Goal: Task Accomplishment & Management: Use online tool/utility

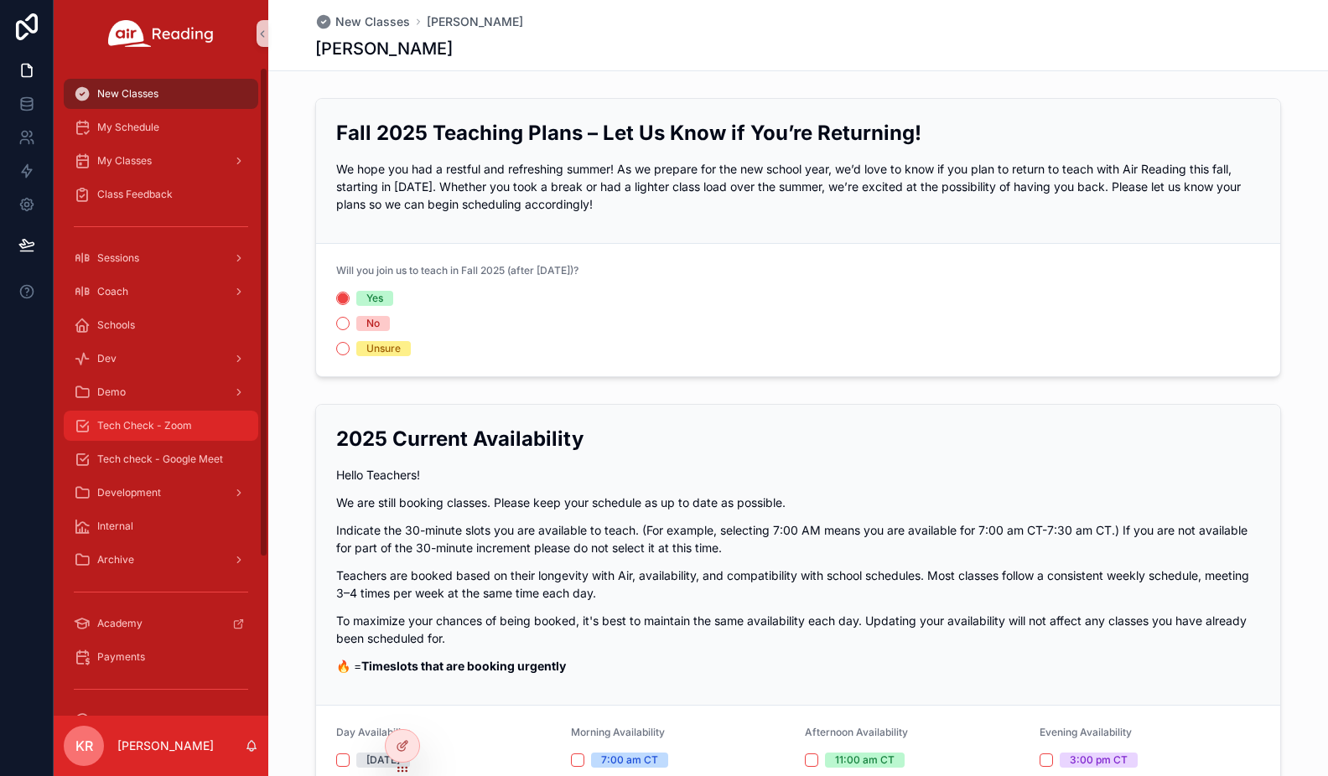
click at [198, 430] on div "Tech Check - Zoom" at bounding box center [161, 425] width 174 height 27
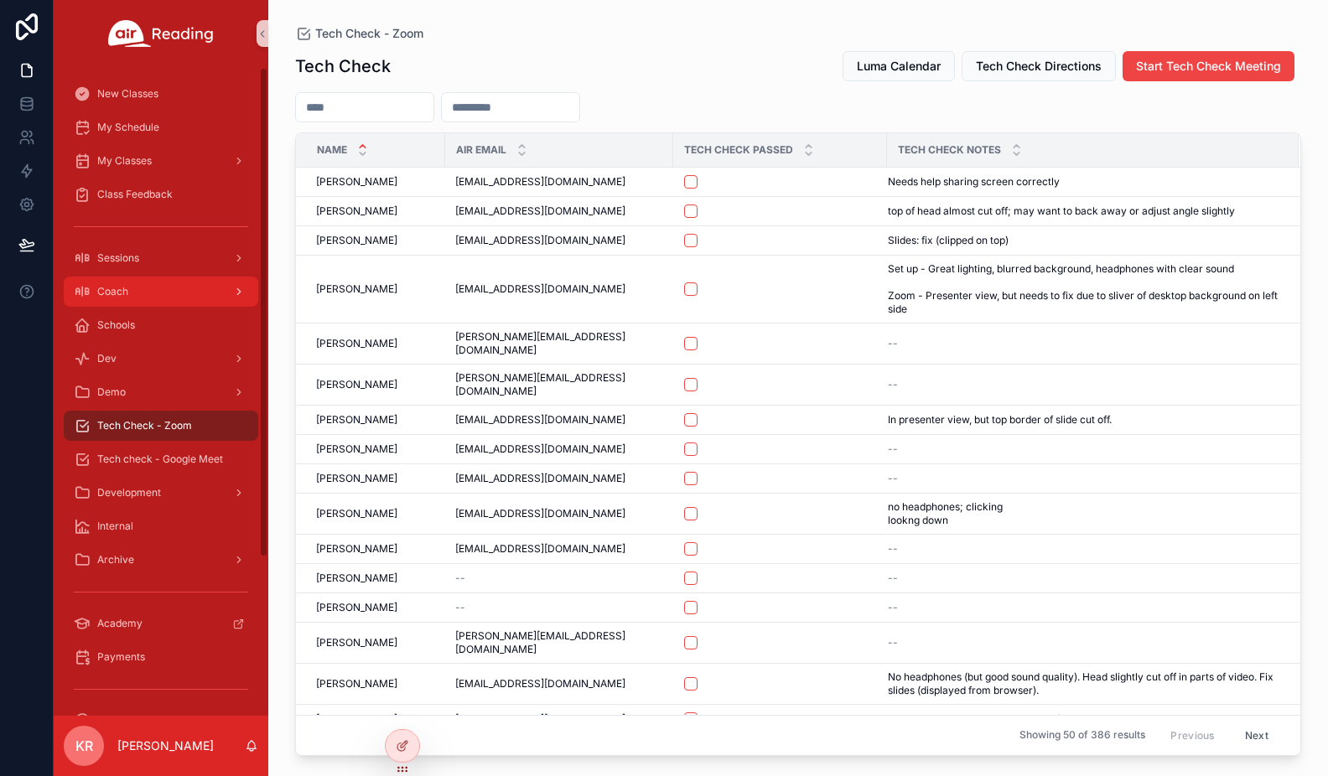
click at [160, 299] on div "Coach" at bounding box center [161, 291] width 174 height 27
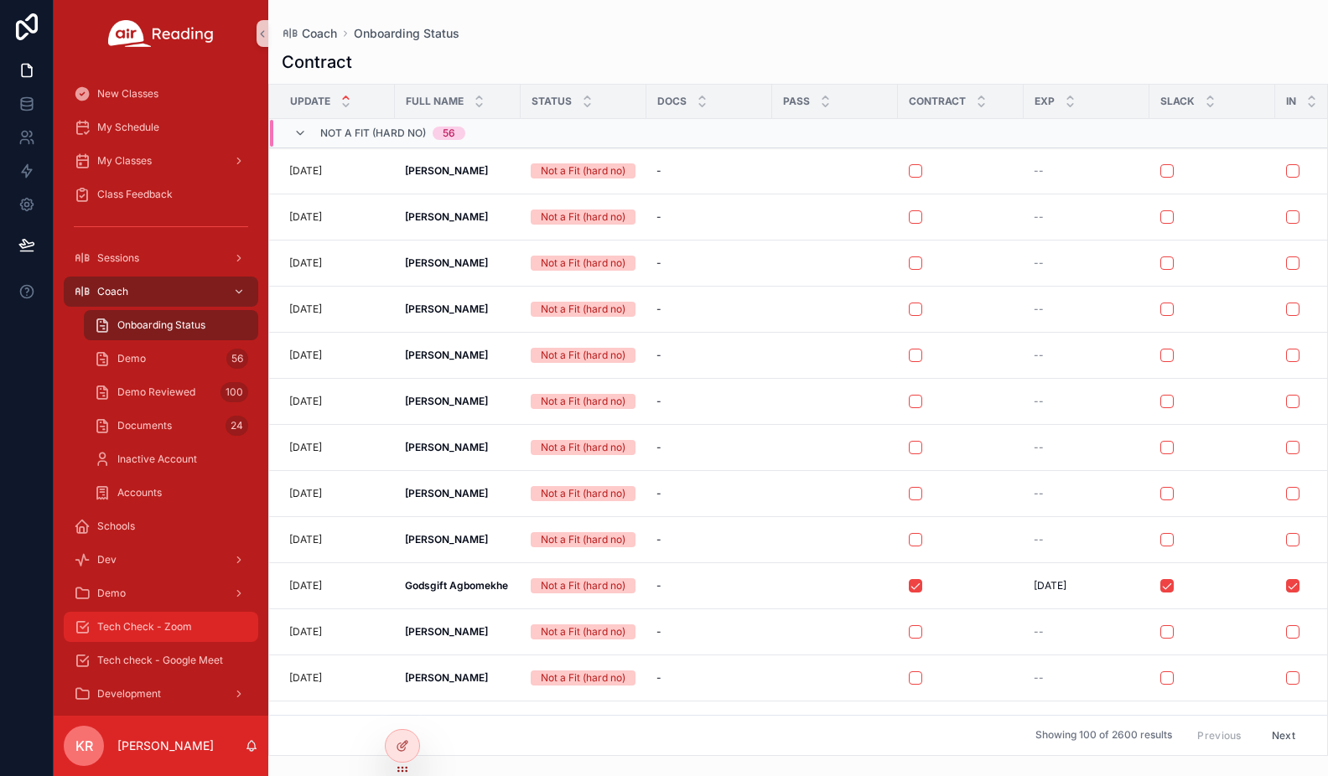
click at [168, 624] on span "Tech Check - Zoom" at bounding box center [144, 626] width 95 height 13
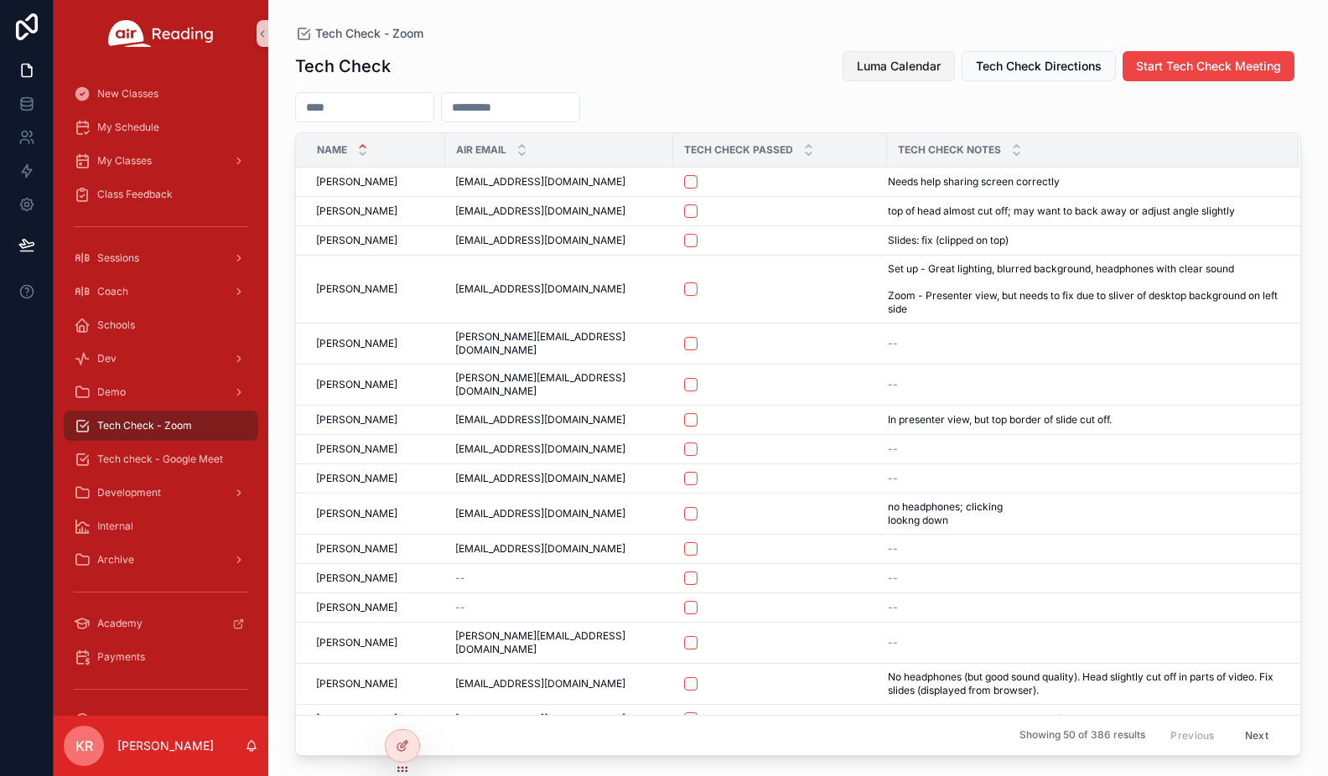
click at [885, 70] on span "Luma Calendar" at bounding box center [899, 66] width 84 height 17
click at [407, 713] on icon at bounding box center [402, 709] width 13 height 13
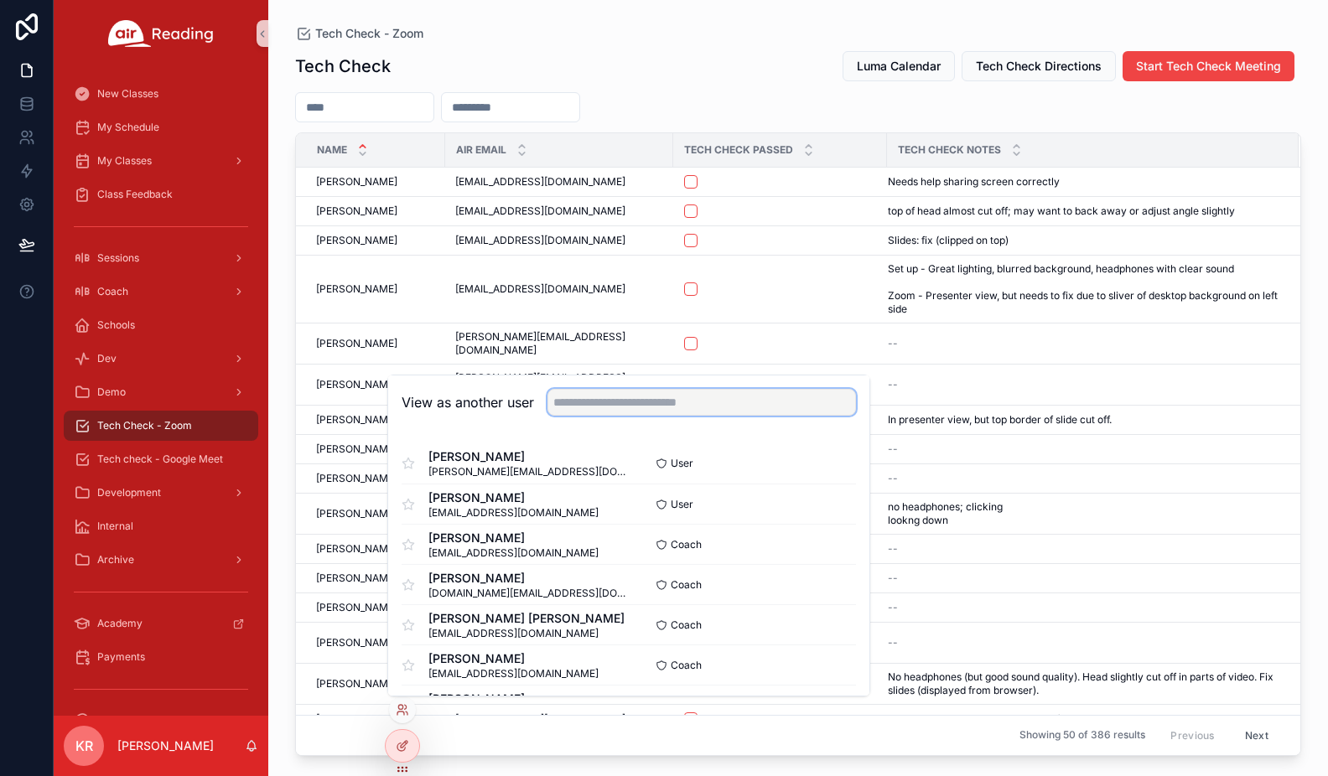
click at [604, 408] on input "text" at bounding box center [701, 402] width 309 height 27
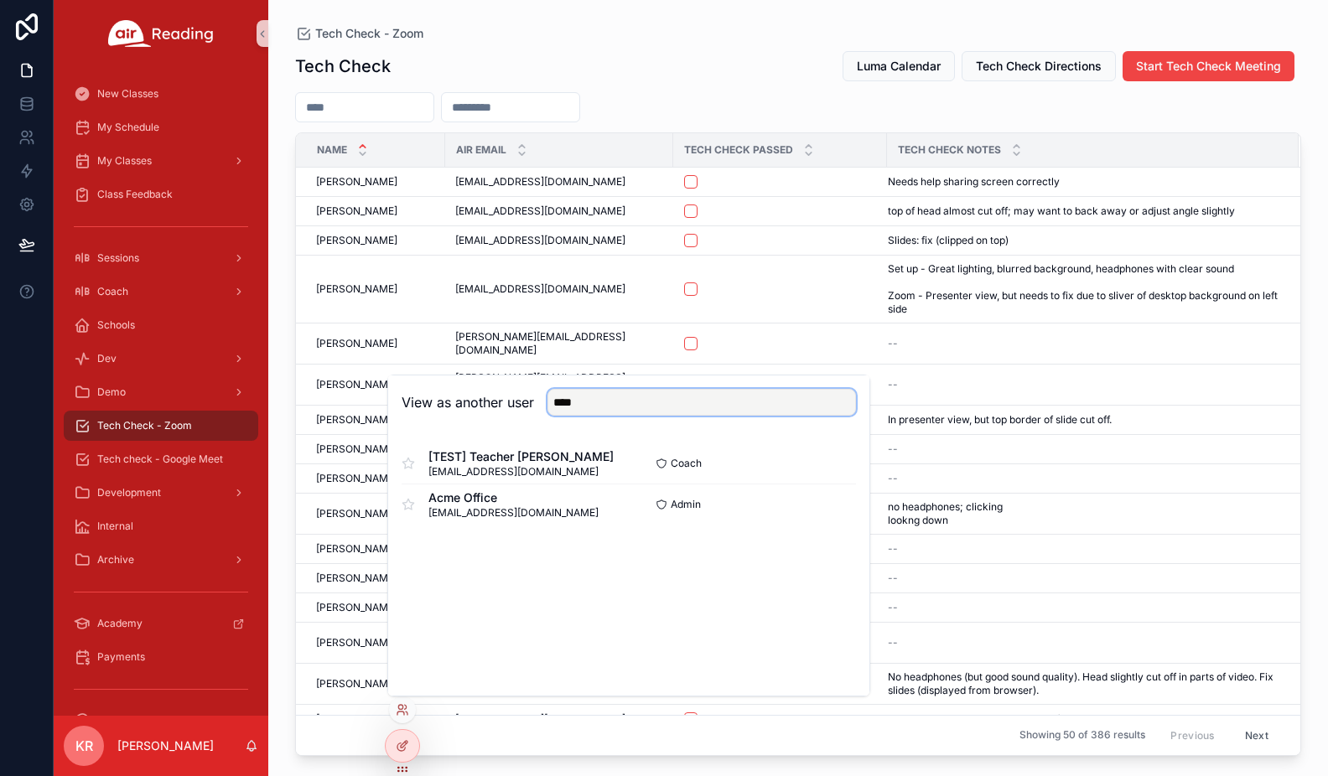
type input "****"
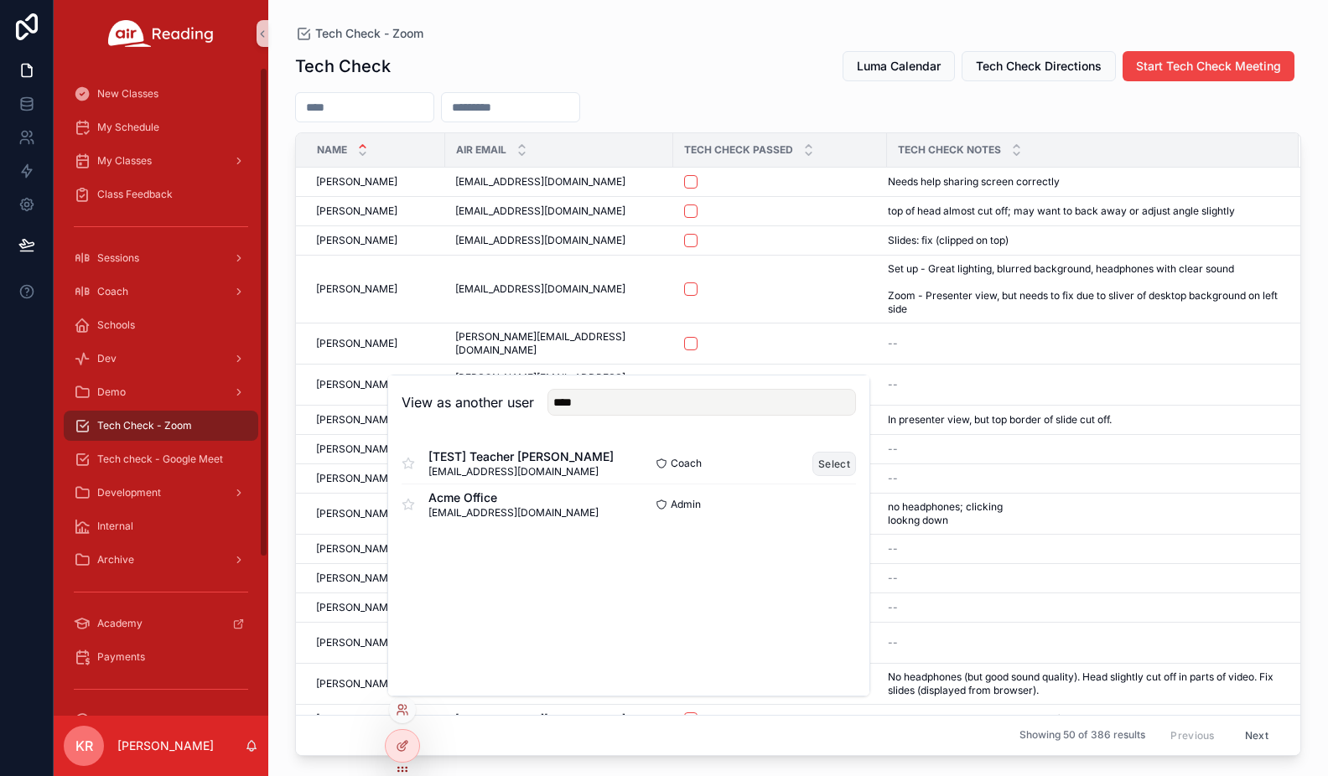
click at [827, 464] on button "Select" at bounding box center [834, 464] width 44 height 24
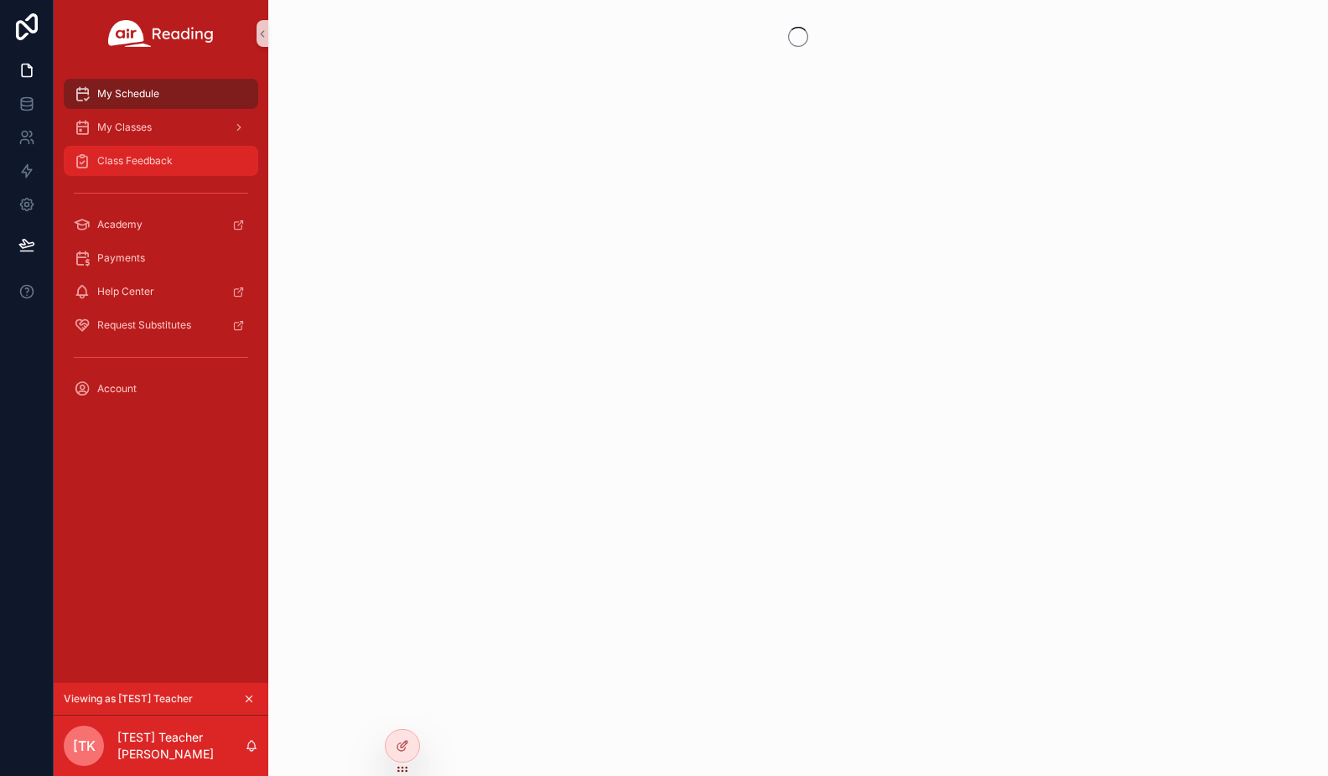
click at [157, 158] on span "Class Feedback" at bounding box center [134, 160] width 75 height 13
